Goal: Check status: Check status

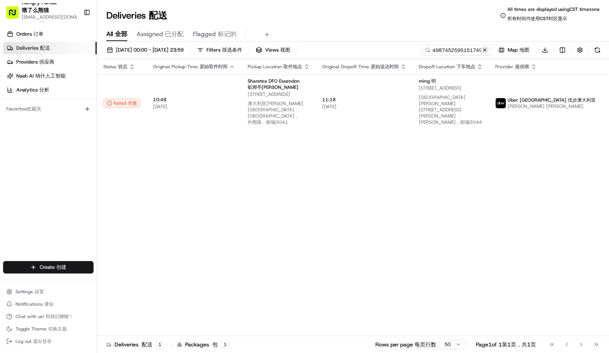
click at [487, 50] on button at bounding box center [485, 50] width 8 height 8
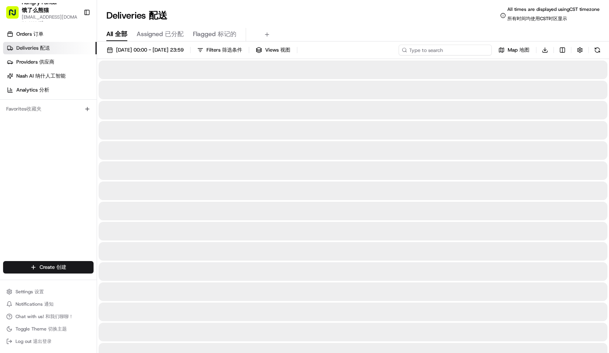
click at [477, 50] on input at bounding box center [445, 50] width 93 height 11
paste input "0552640175757736181710"
type input "0552640175757736181710"
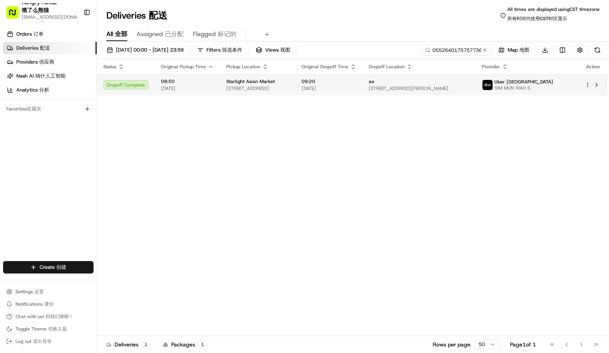
click at [534, 87] on div "Uber [GEOGRAPHIC_DATA] SIM MUN WAH S." at bounding box center [517, 85] width 71 height 12
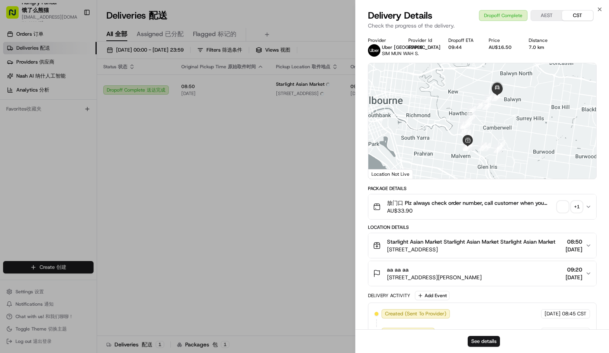
click at [574, 212] on div "+ 1" at bounding box center [576, 206] width 11 height 11
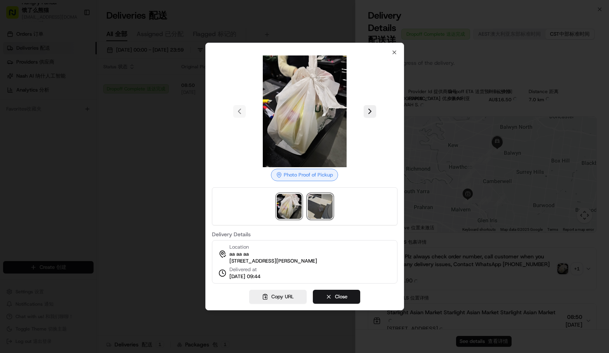
click at [315, 203] on img at bounding box center [320, 206] width 25 height 25
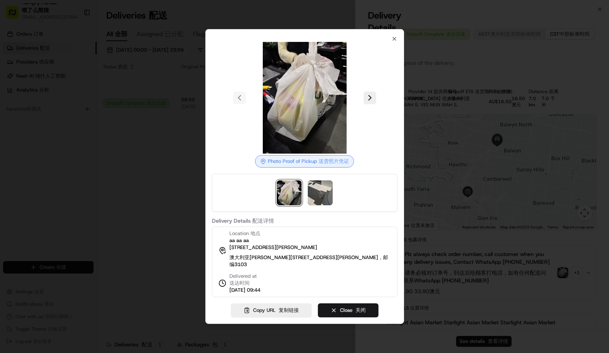
click at [519, 135] on div at bounding box center [304, 176] width 609 height 353
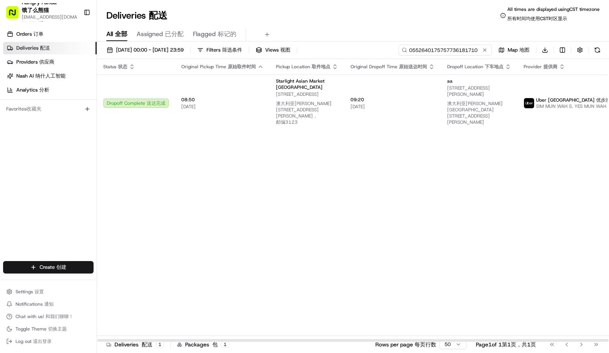
click at [463, 48] on input "0552640175757736181710" at bounding box center [445, 50] width 93 height 11
drag, startPoint x: 355, startPoint y: 160, endPoint x: 353, endPoint y: 150, distance: 10.4
click at [355, 160] on div "Status Status 状态 Original Pickup Time Original Pickup Time 原始取件时间 Pickup Locati…" at bounding box center [381, 200] width 569 height 283
